Goal: Task Accomplishment & Management: Manage account settings

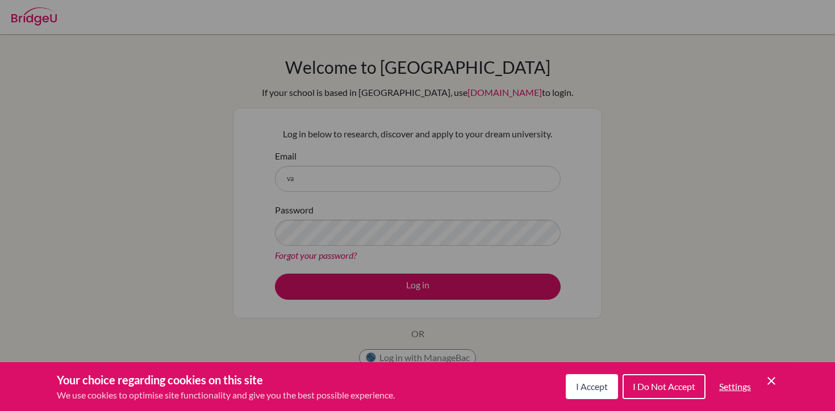
click at [660, 388] on span "I Do Not Accept" at bounding box center [664, 386] width 62 height 11
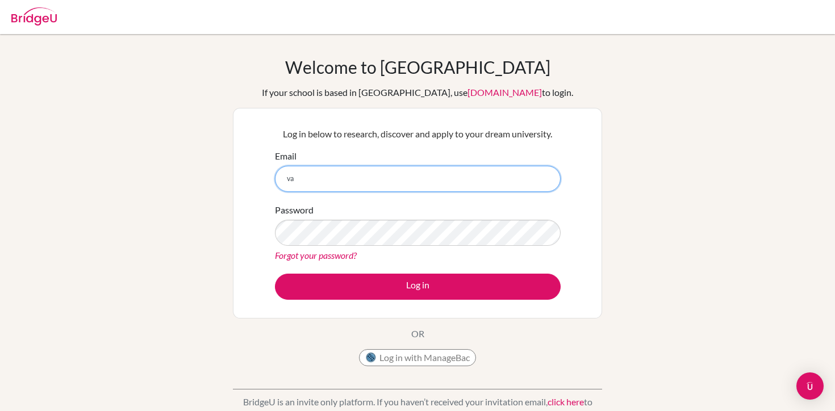
click at [371, 189] on input "va" at bounding box center [418, 179] width 286 height 26
type input "[PERSON_NAME][EMAIL_ADDRESS][DOMAIN_NAME]"
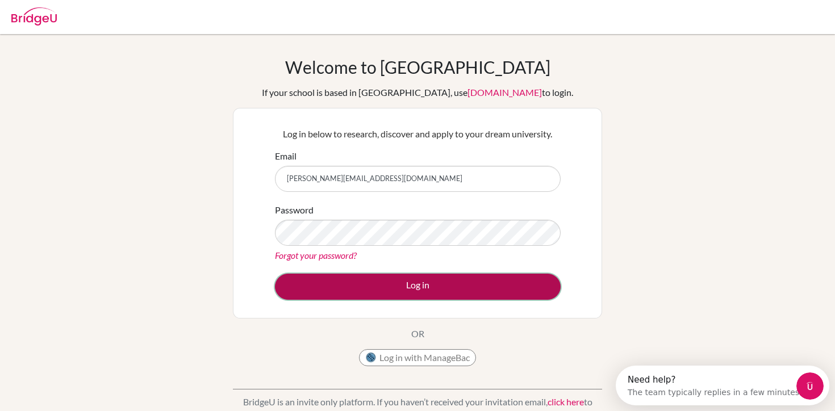
click at [417, 278] on button "Log in" at bounding box center [418, 287] width 286 height 26
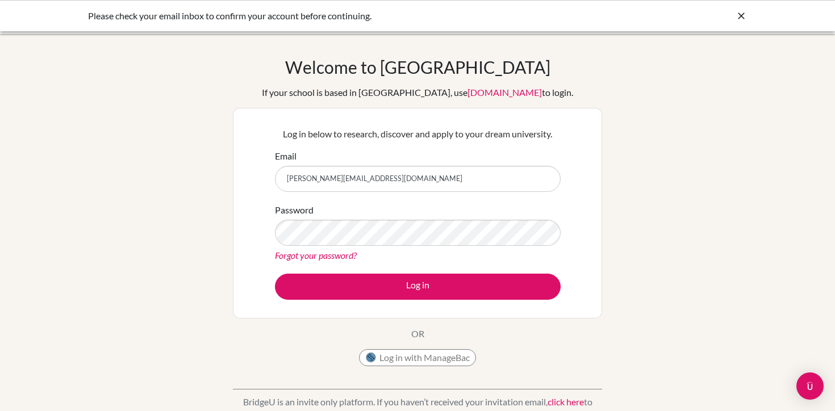
click at [706, 230] on div "Welcome to [GEOGRAPHIC_DATA] If your school is based in [GEOGRAPHIC_DATA], use …" at bounding box center [417, 242] width 835 height 371
drag, startPoint x: 492, startPoint y: 162, endPoint x: 303, endPoint y: 162, distance: 188.5
click at [301, 162] on div "Email [PERSON_NAME][EMAIL_ADDRESS][DOMAIN_NAME]" at bounding box center [418, 170] width 286 height 43
click at [344, 168] on input "[PERSON_NAME][EMAIL_ADDRESS][DOMAIN_NAME]" at bounding box center [418, 179] width 286 height 26
type input "[EMAIL_ADDRESS][DOMAIN_NAME]"
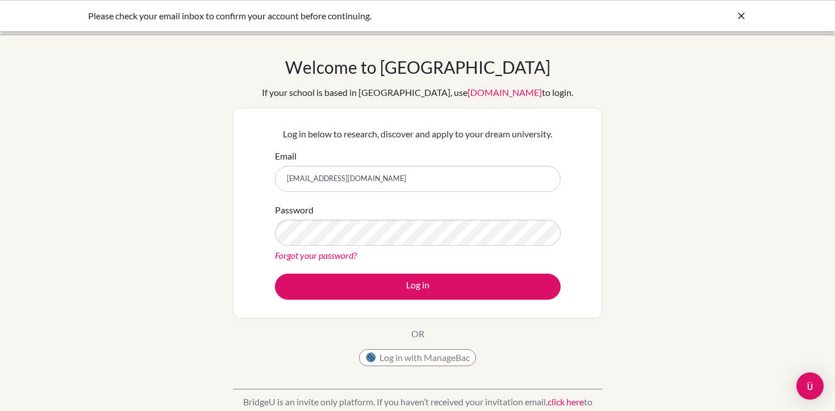
click at [338, 216] on div "Password Forgot your password?" at bounding box center [418, 232] width 286 height 59
click at [275, 274] on button "Log in" at bounding box center [418, 287] width 286 height 26
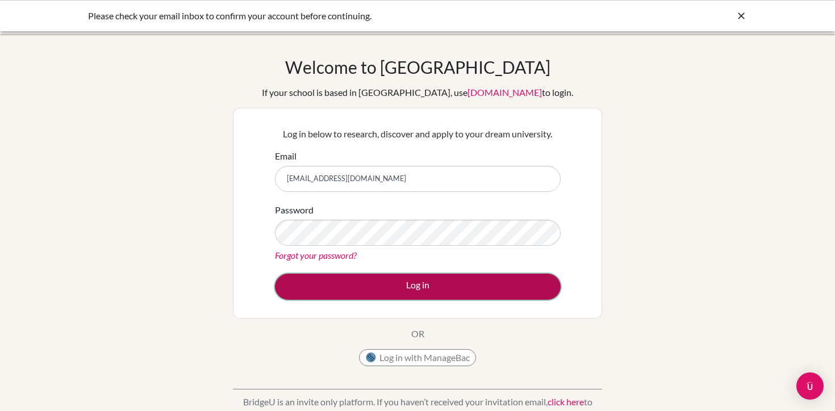
click at [380, 287] on button "Log in" at bounding box center [418, 287] width 286 height 26
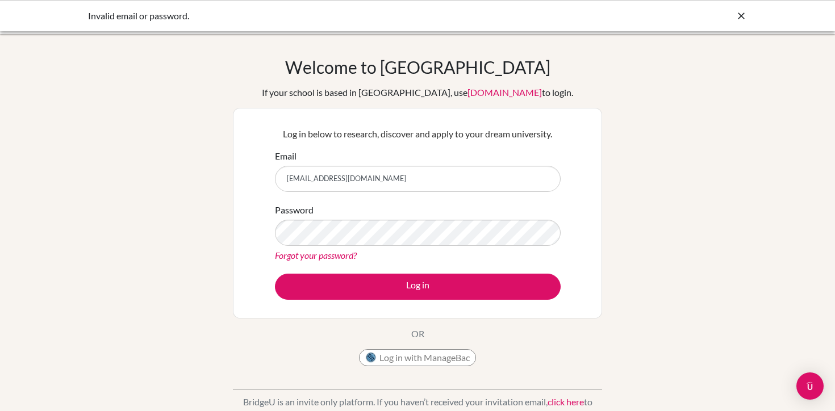
click at [767, 211] on div "Welcome to [GEOGRAPHIC_DATA] If your school is based in [GEOGRAPHIC_DATA], use …" at bounding box center [417, 242] width 835 height 371
click at [403, 171] on input "[EMAIL_ADDRESS][DOMAIN_NAME]" at bounding box center [418, 179] width 286 height 26
type input "[EMAIL_ADDRESS][DOMAIN_NAME]"
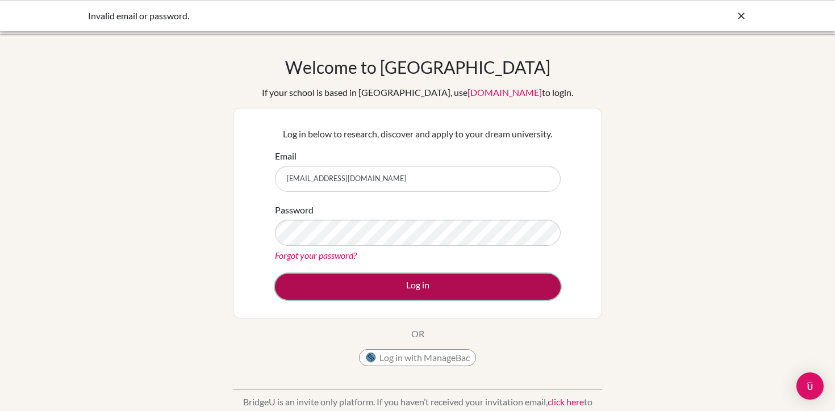
click at [382, 280] on button "Log in" at bounding box center [418, 287] width 286 height 26
